Goal: Information Seeking & Learning: Learn about a topic

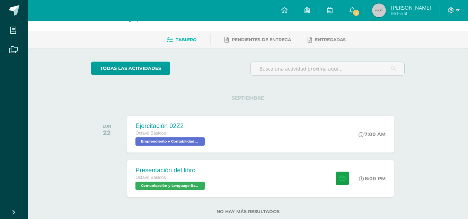
scroll to position [38, 0]
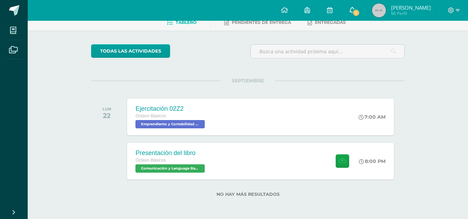
click at [359, 13] on span "1" at bounding box center [356, 13] width 8 height 8
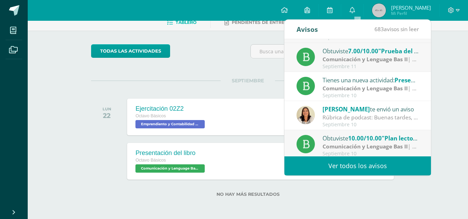
scroll to position [115, 0]
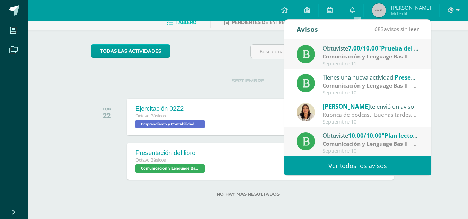
click at [364, 169] on link "Ver todos los avisos" at bounding box center [357, 165] width 146 height 19
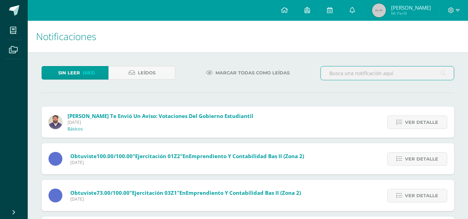
click at [341, 73] on input "text" at bounding box center [387, 72] width 133 height 13
type input "DPI"
click at [445, 74] on input "DPI" at bounding box center [387, 72] width 133 height 13
click at [410, 73] on input "DPI" at bounding box center [387, 72] width 133 height 13
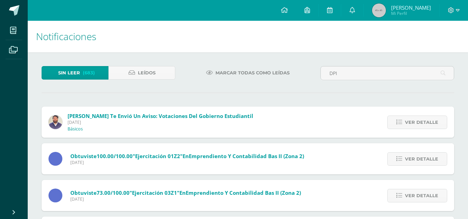
click at [355, 74] on input "DPI" at bounding box center [387, 72] width 133 height 13
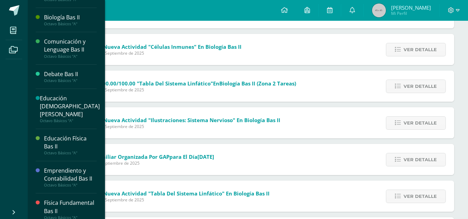
scroll to position [9, 0]
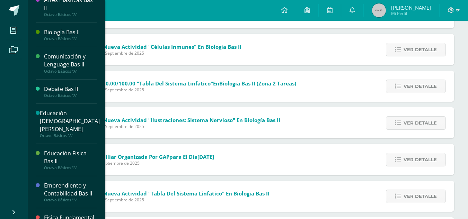
click at [68, 56] on div "Comunicación y Lenguage Bas II" at bounding box center [70, 61] width 53 height 16
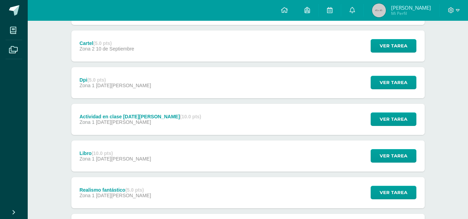
scroll to position [242, 0]
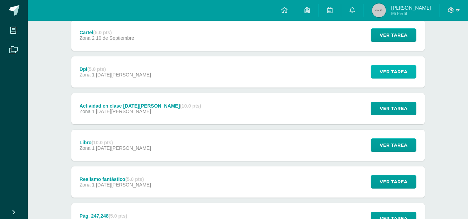
click at [383, 77] on span "Ver tarea" at bounding box center [393, 71] width 28 height 13
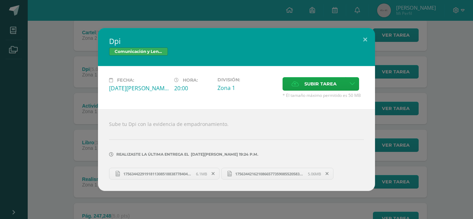
click at [431, 120] on div "Dpi Comunicación y Lenguage Bas II Fecha: Miércoles 27 de Agosto Hora: 20:00 Di…" at bounding box center [236, 109] width 467 height 163
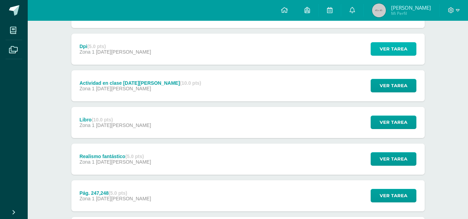
scroll to position [277, 0]
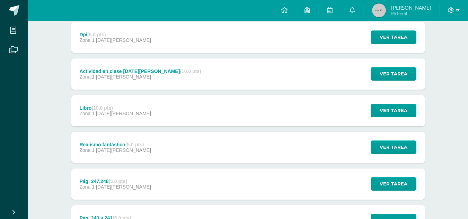
click at [270, 82] on div "Actividad en clase 27 de agosto (10.0 pts) Zona 1 27 de Agosto Ver tarea Activi…" at bounding box center [247, 73] width 353 height 31
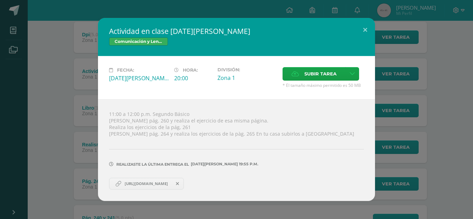
click at [409, 91] on div "Actividad en clase 27 de agosto Comunicación y Lenguage Bas II Fecha: Miércoles…" at bounding box center [236, 109] width 467 height 183
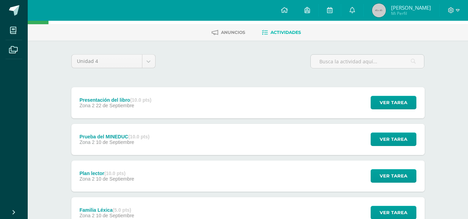
scroll to position [0, 0]
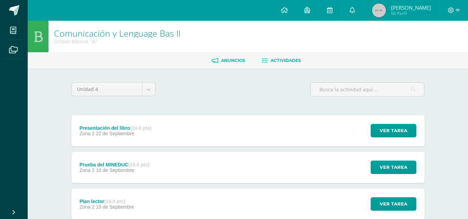
click at [236, 61] on span "Anuncios" at bounding box center [233, 60] width 24 height 5
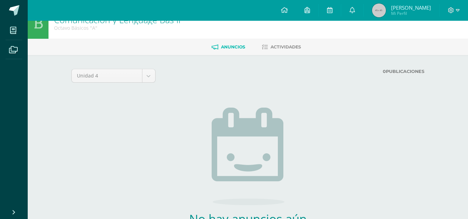
scroll to position [1, 0]
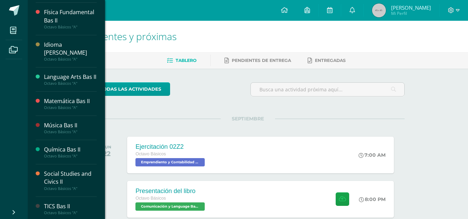
scroll to position [217, 0]
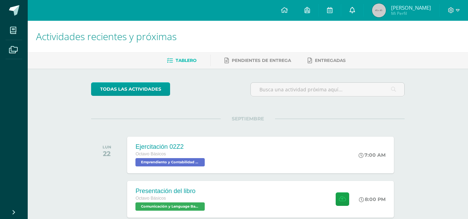
click at [359, 4] on link at bounding box center [352, 10] width 22 height 21
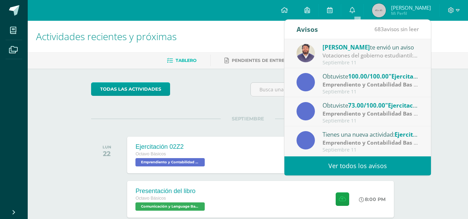
click at [374, 162] on link "Ver todos los avisos" at bounding box center [357, 165] width 146 height 19
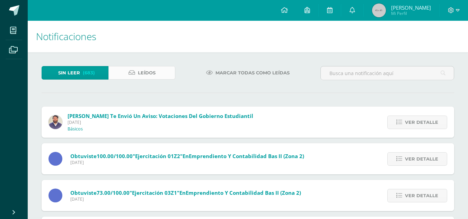
click at [134, 73] on icon at bounding box center [131, 73] width 7 height 6
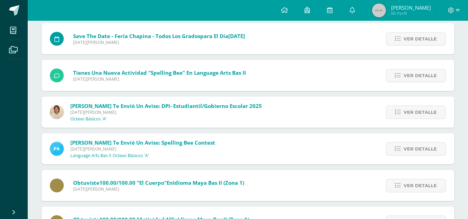
scroll to position [597, 0]
click at [403, 115] on link "Ver detalle" at bounding box center [416, 111] width 60 height 13
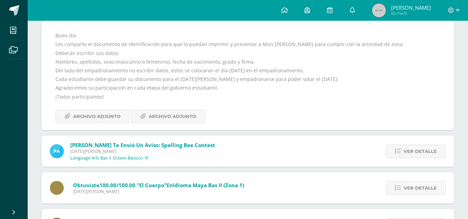
scroll to position [701, 0]
click at [168, 121] on span "Archivo Adjunto" at bounding box center [171, 116] width 47 height 13
